Goal: Find specific page/section: Find specific page/section

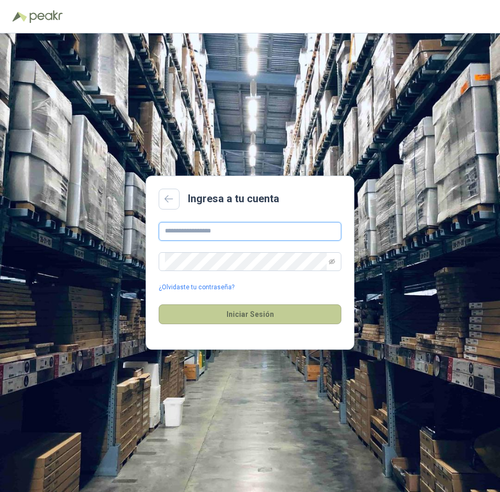
type input "**********"
click at [267, 309] on button "Iniciar Sesión" at bounding box center [250, 315] width 183 height 20
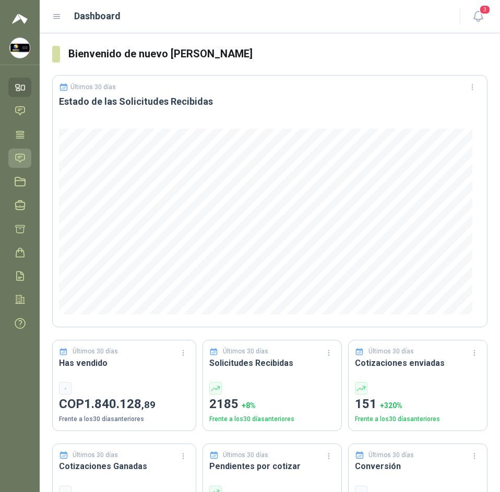
click at [23, 154] on icon at bounding box center [20, 158] width 9 height 8
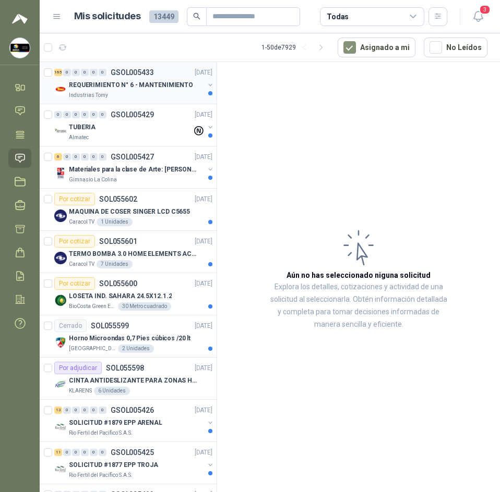
click at [116, 83] on p "REQUERIMIENTO N° 6 - MANTENIMIENTO" at bounding box center [131, 85] width 124 height 10
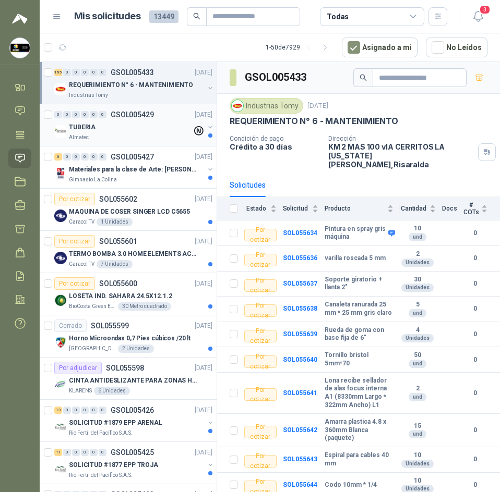
click at [180, 121] on div "TUBERIA" at bounding box center [130, 127] width 123 height 13
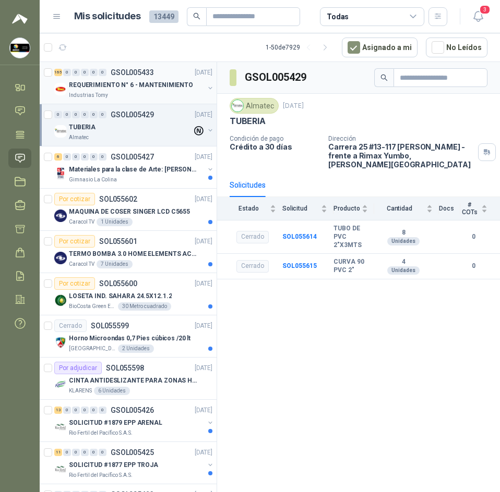
click at [105, 90] on p "REQUERIMIENTO N° 6 - MANTENIMIENTO" at bounding box center [131, 85] width 124 height 10
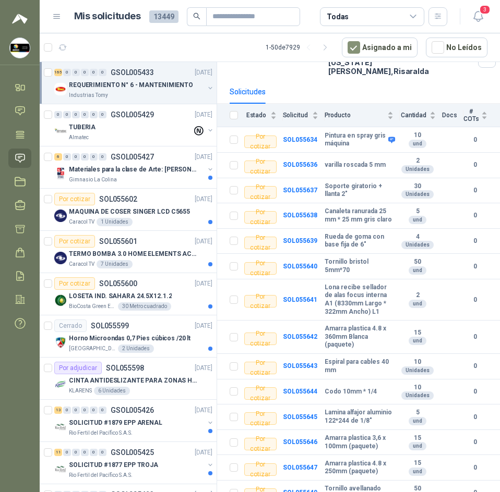
scroll to position [104, 0]
